Goal: Task Accomplishment & Management: Manage account settings

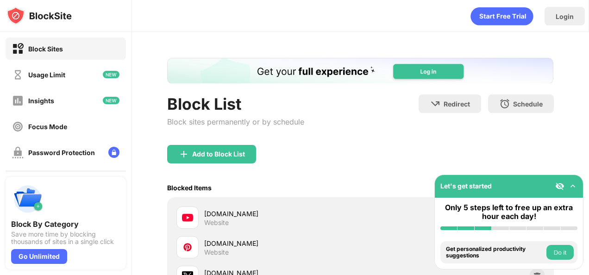
click at [577, 189] on img at bounding box center [572, 186] width 9 height 9
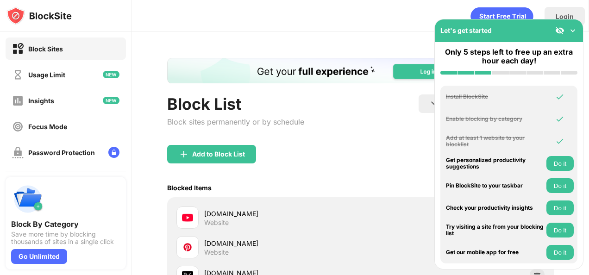
click at [575, 30] on img at bounding box center [572, 30] width 9 height 9
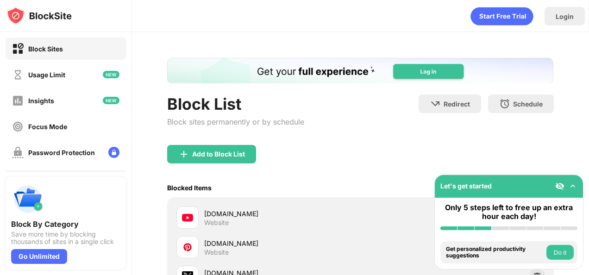
click at [447, 141] on div "Block List Block sites permanently or by schedule Redirect Choose a site to be …" at bounding box center [360, 119] width 386 height 50
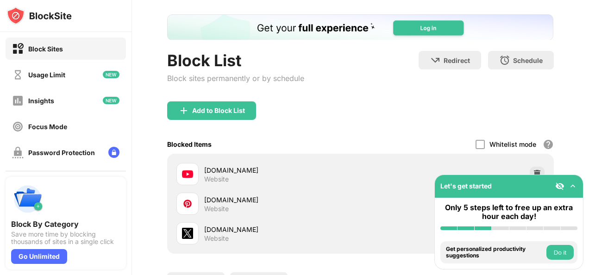
scroll to position [56, 0]
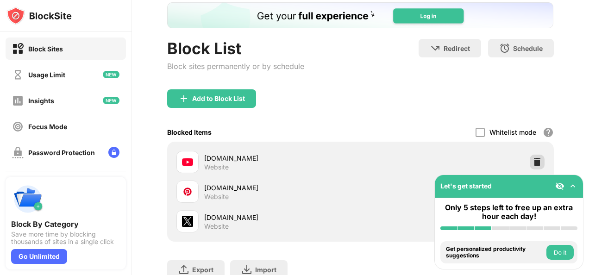
click at [533, 160] on img at bounding box center [537, 161] width 9 height 9
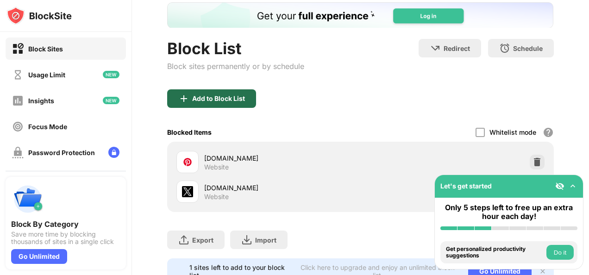
click at [232, 96] on div "Add to Block List" at bounding box center [218, 98] width 53 height 7
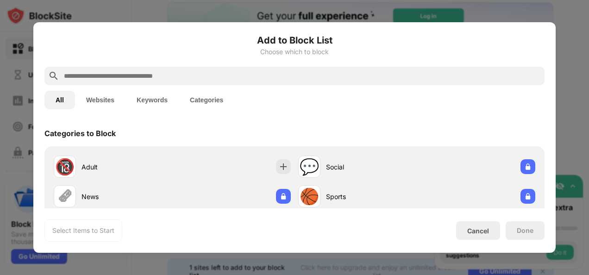
click at [228, 77] on input "text" at bounding box center [302, 75] width 478 height 11
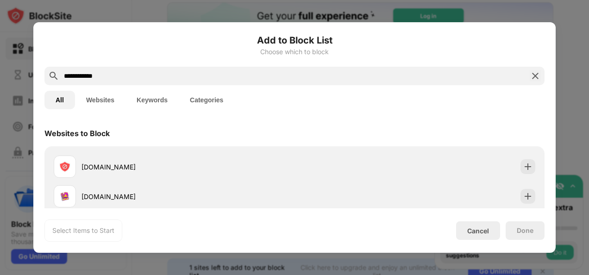
type input "**********"
click at [576, 28] on div at bounding box center [294, 137] width 589 height 275
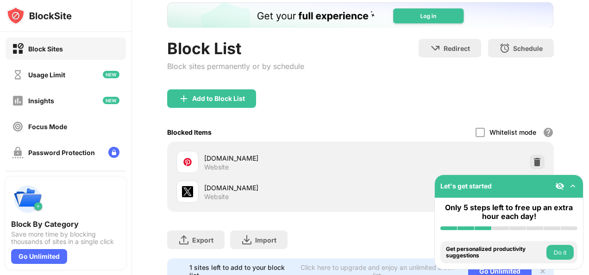
click at [213, 97] on div "Add to Block List" at bounding box center [218, 98] width 53 height 7
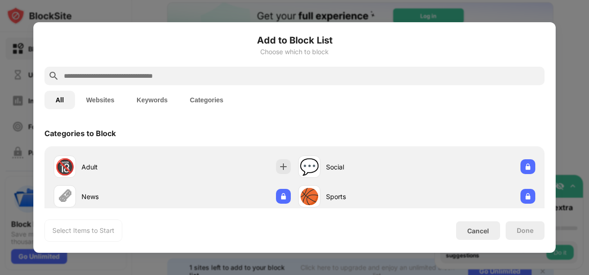
click at [332, 60] on div "Add to Block List Choose which to block" at bounding box center [294, 49] width 500 height 33
click at [348, 74] on input "text" at bounding box center [302, 75] width 478 height 11
click at [413, 88] on div "All Websites Keywords Categories" at bounding box center [294, 100] width 500 height 30
click at [472, 79] on input "text" at bounding box center [302, 75] width 478 height 11
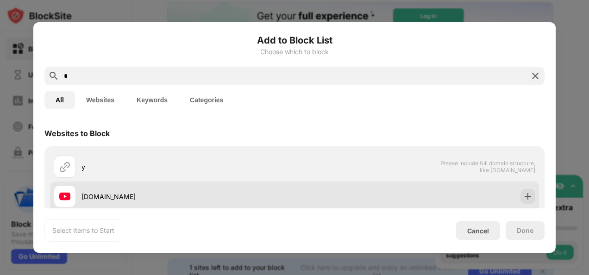
type input "*"
click at [523, 195] on img at bounding box center [527, 196] width 9 height 9
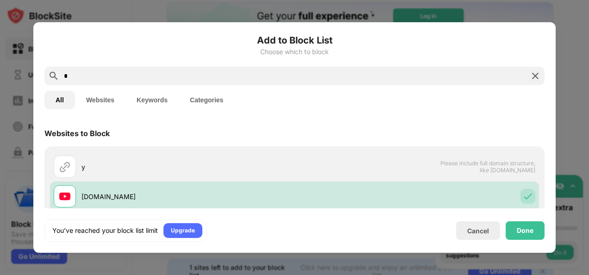
click at [528, 228] on div "Done" at bounding box center [525, 230] width 17 height 7
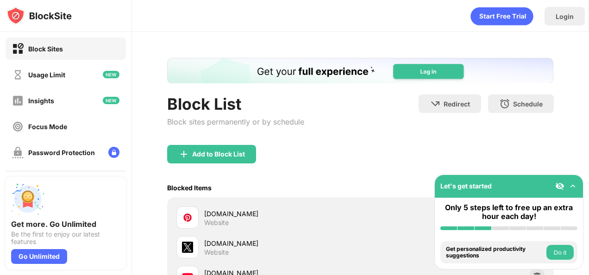
scroll to position [127, 0]
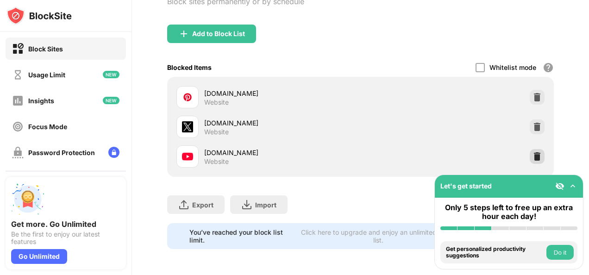
click at [533, 152] on img at bounding box center [537, 156] width 9 height 9
